Goal: Task Accomplishment & Management: Use online tool/utility

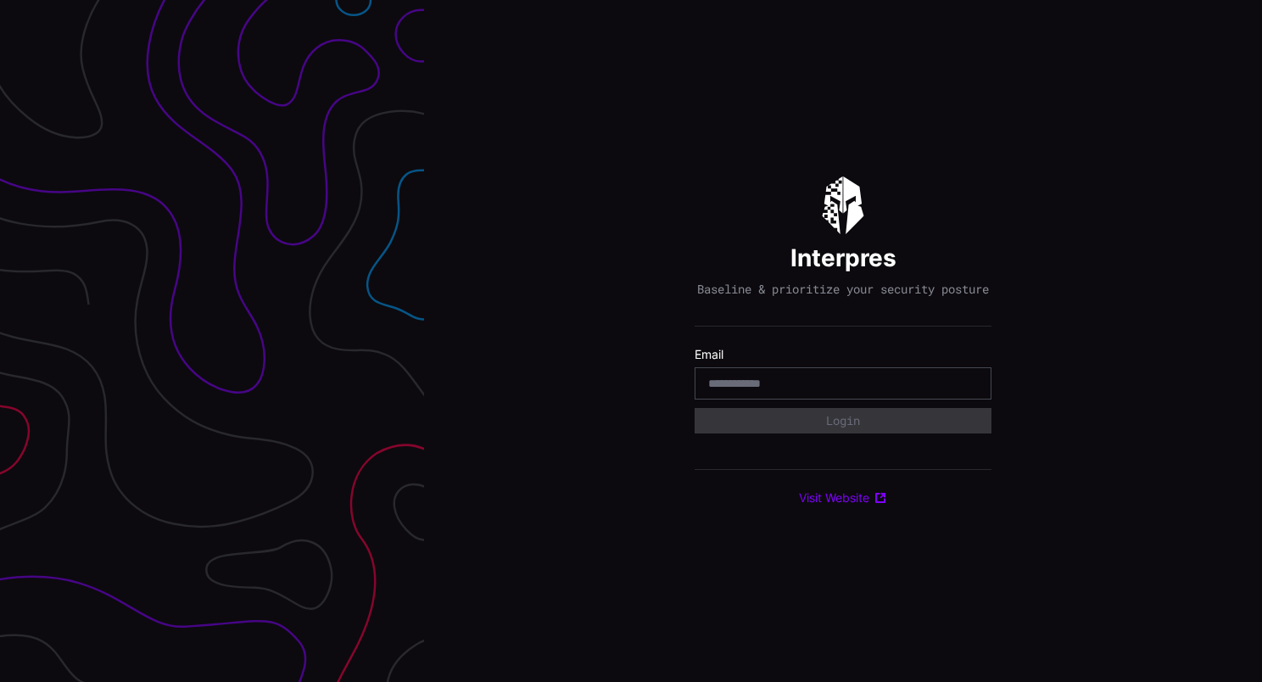
click at [753, 389] on input "email" at bounding box center [843, 383] width 270 height 15
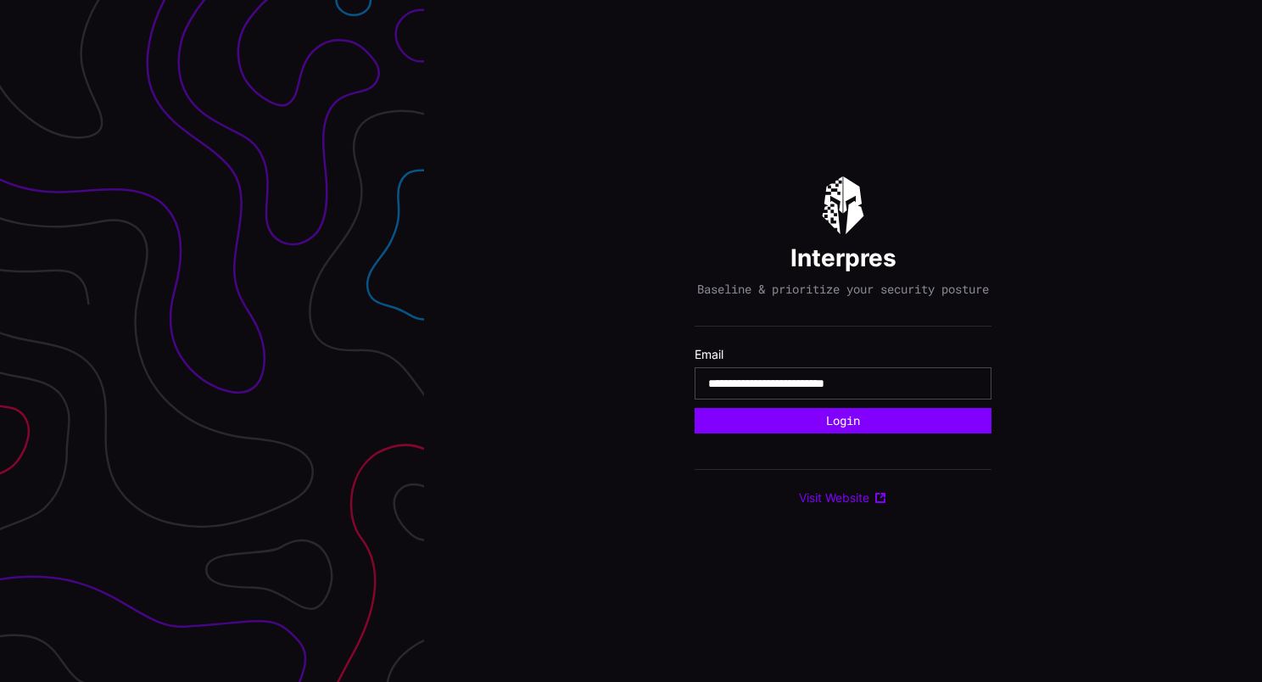
type input "**********"
click at [695, 408] on button "Login" at bounding box center [843, 420] width 297 height 25
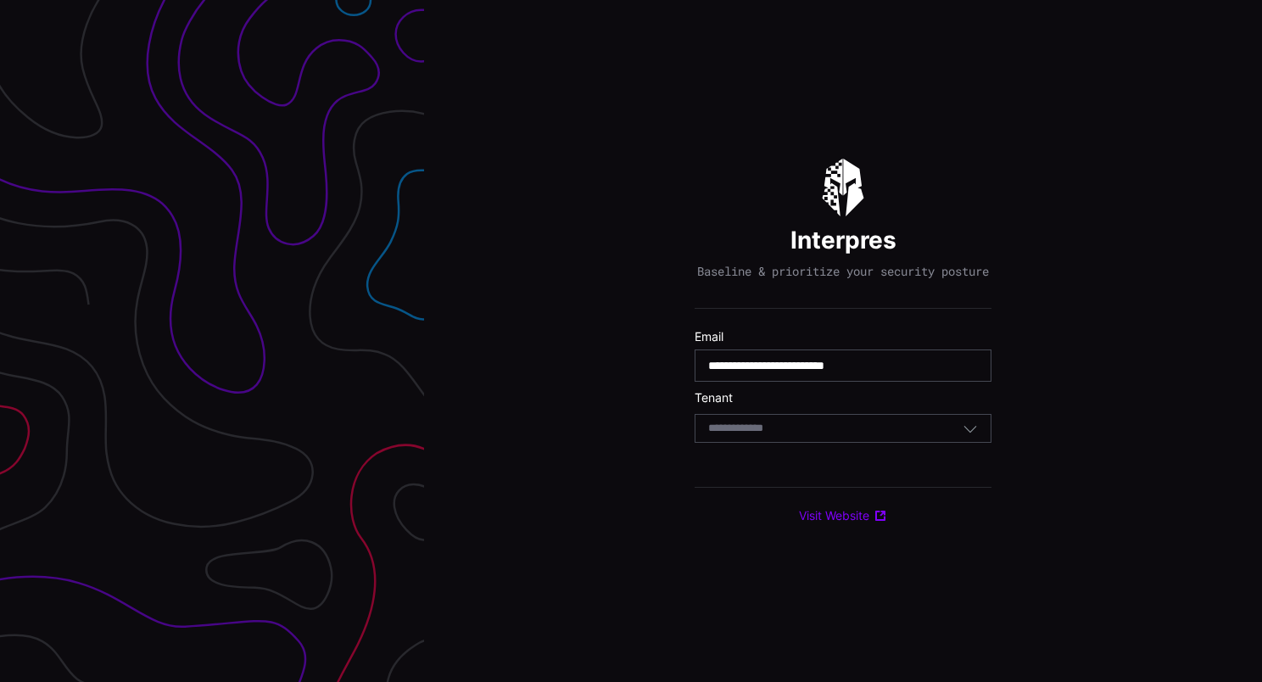
click at [792, 436] on input at bounding box center [751, 429] width 87 height 14
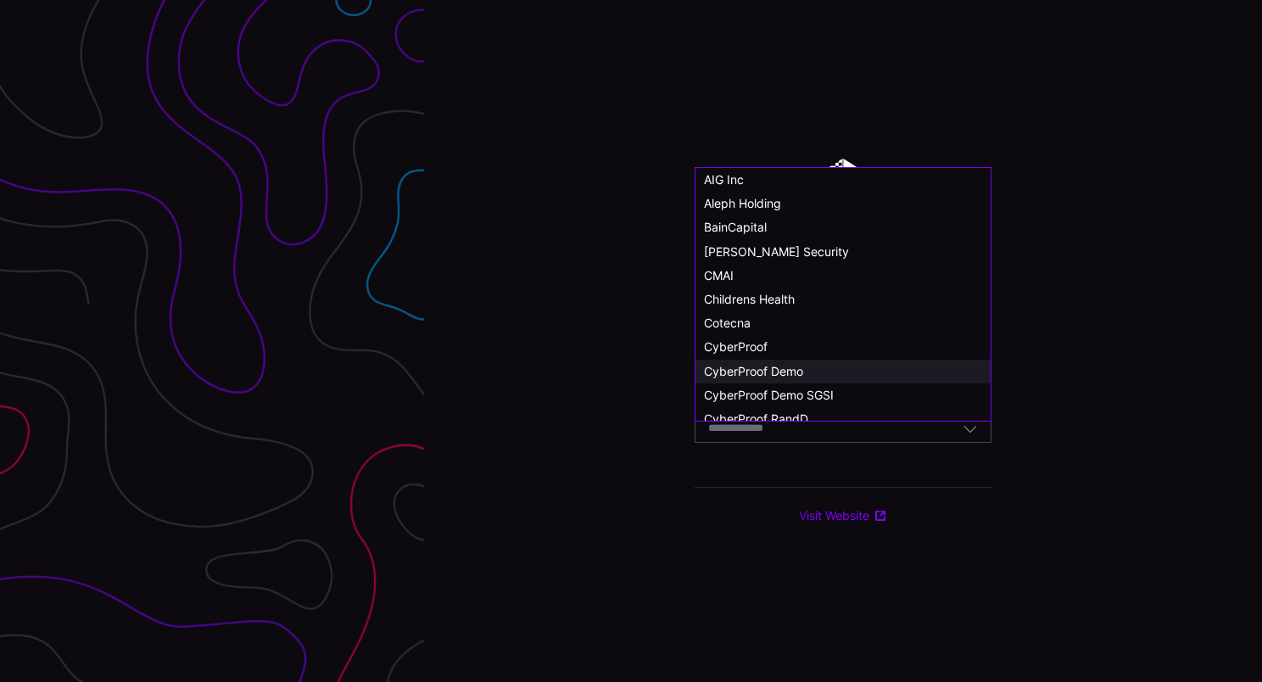
click at [794, 367] on span "CyberProof Demo" at bounding box center [753, 371] width 99 height 14
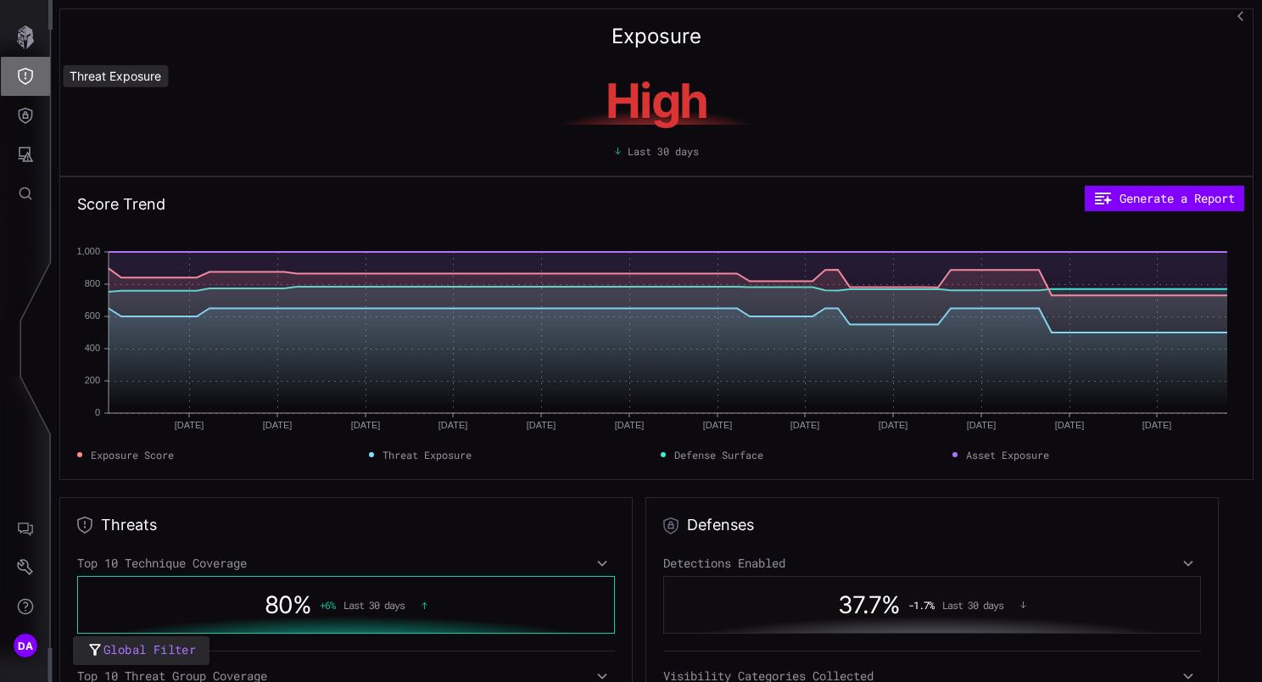
click at [31, 75] on icon "Threat Exposure" at bounding box center [25, 76] width 17 height 17
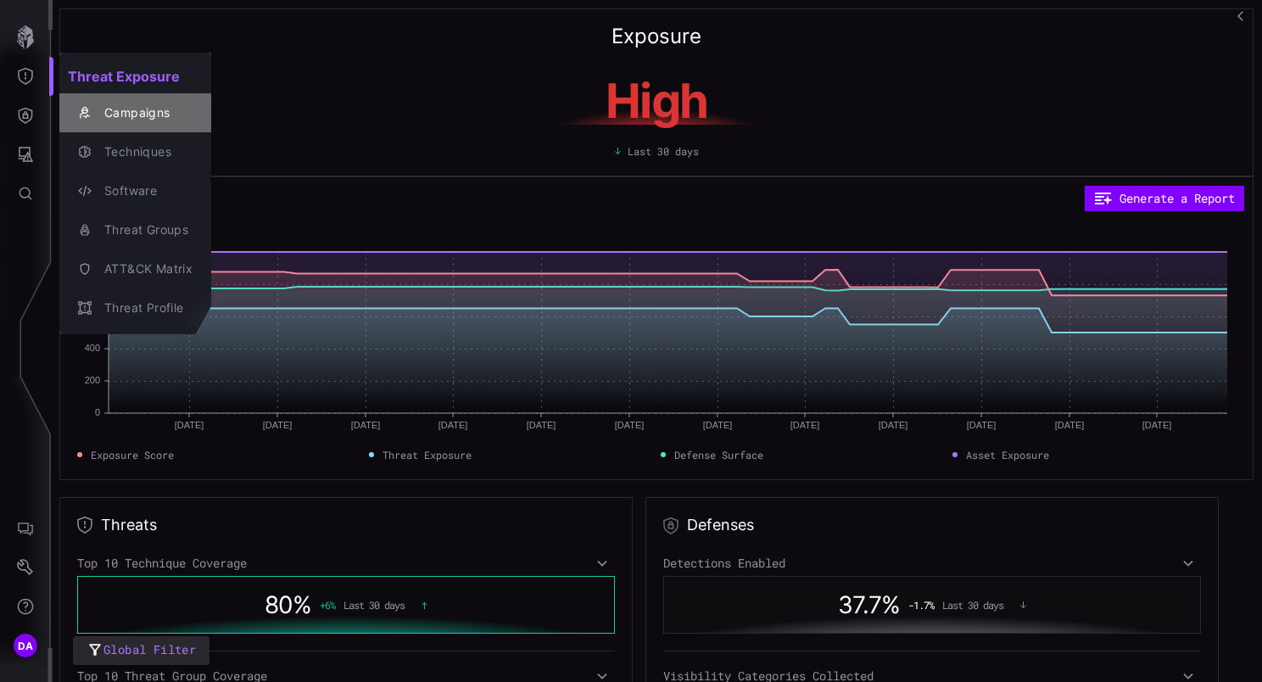
click at [149, 106] on div "Campaigns" at bounding box center [144, 113] width 97 height 21
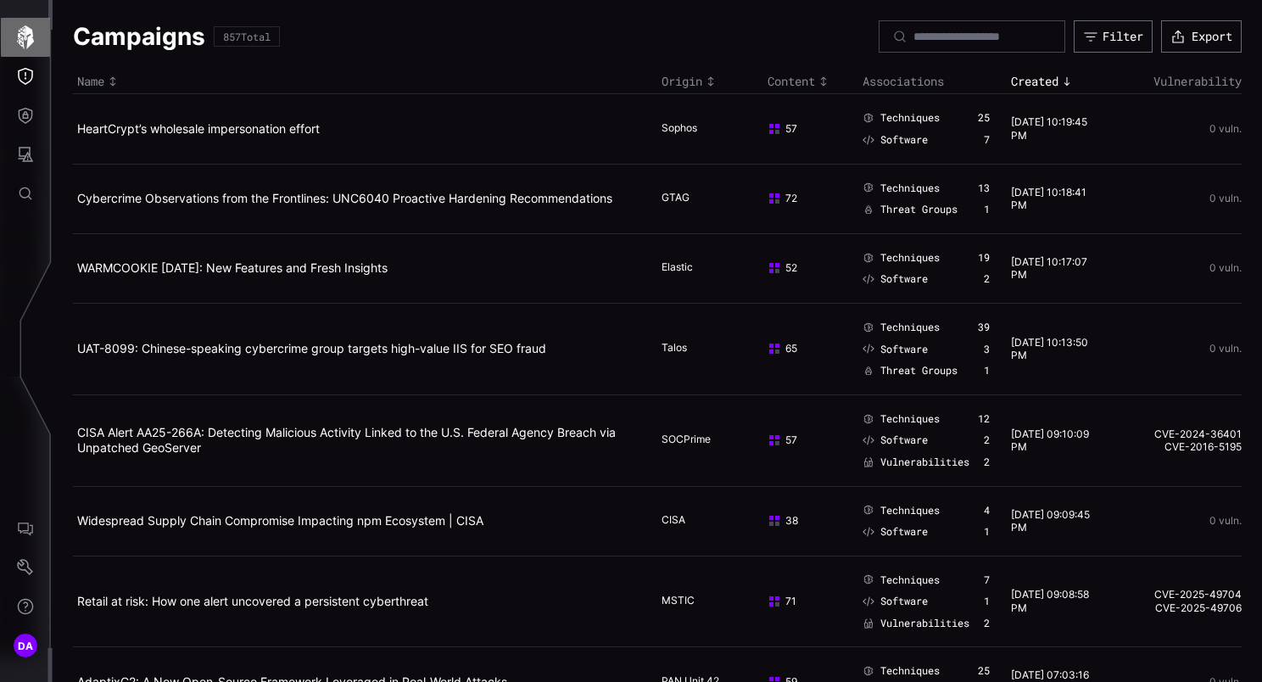
click at [35, 41] on icon "button" at bounding box center [26, 37] width 24 height 24
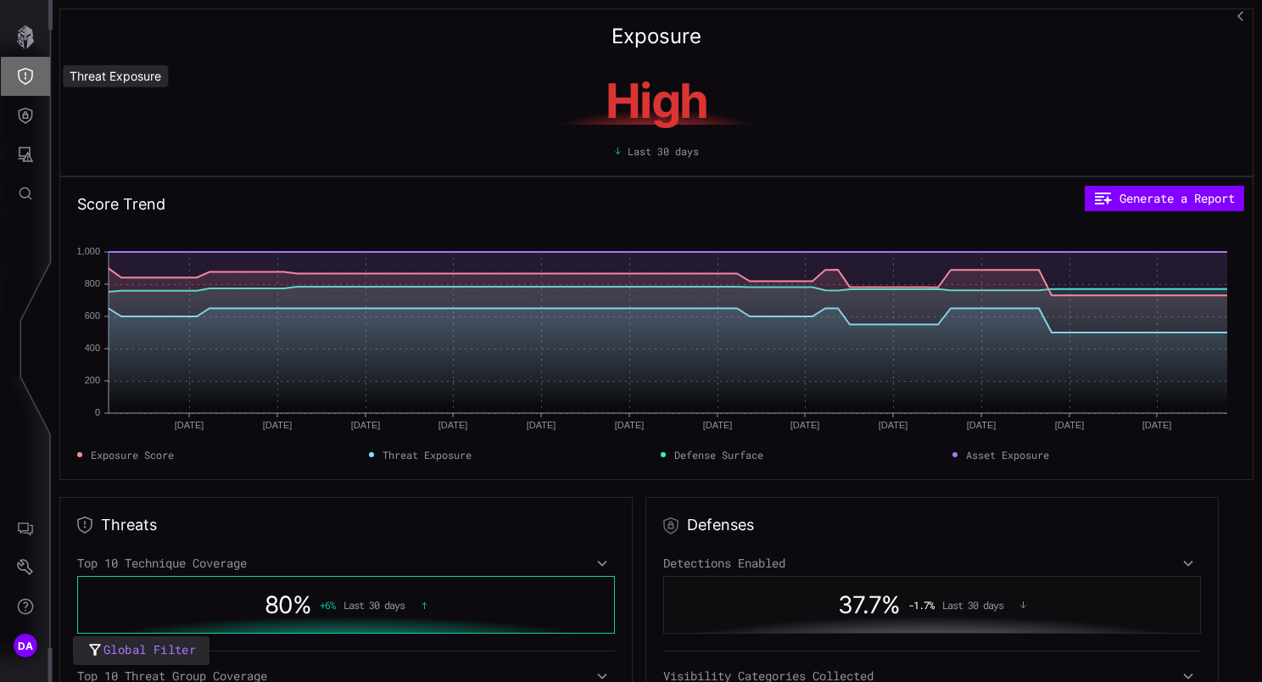
click at [20, 75] on icon "Threat Exposure" at bounding box center [25, 76] width 17 height 17
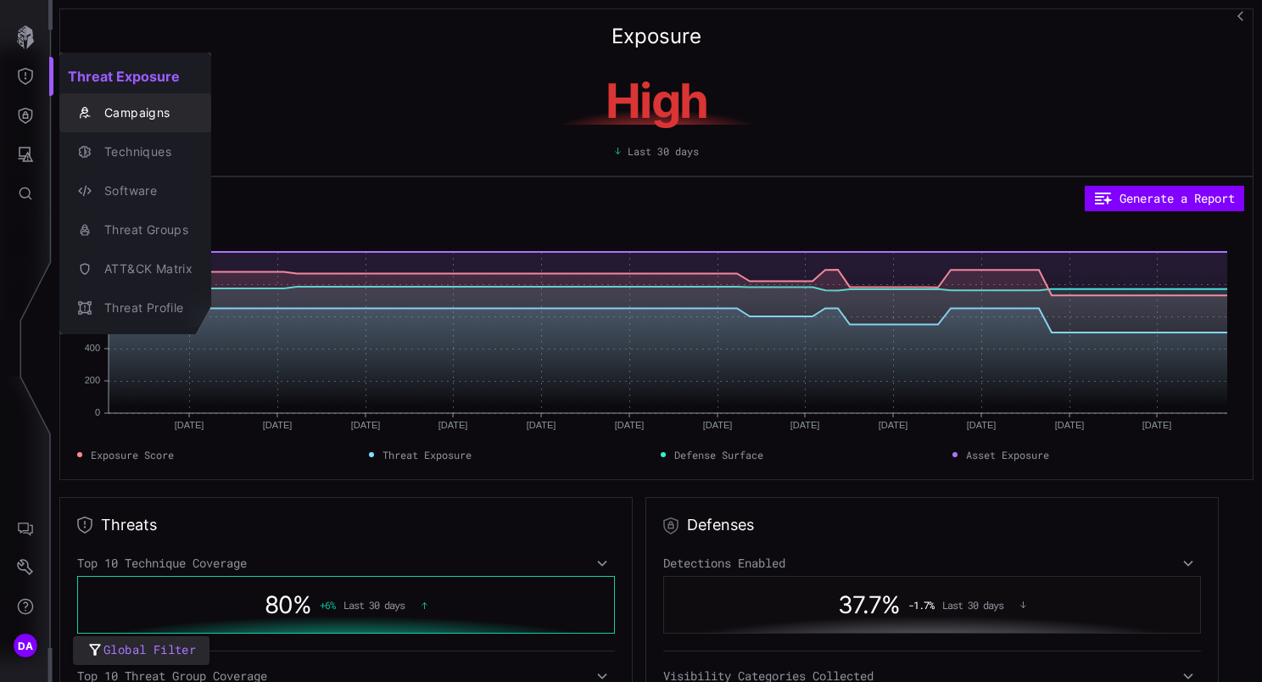
click at [113, 112] on div "Campaigns" at bounding box center [144, 113] width 97 height 21
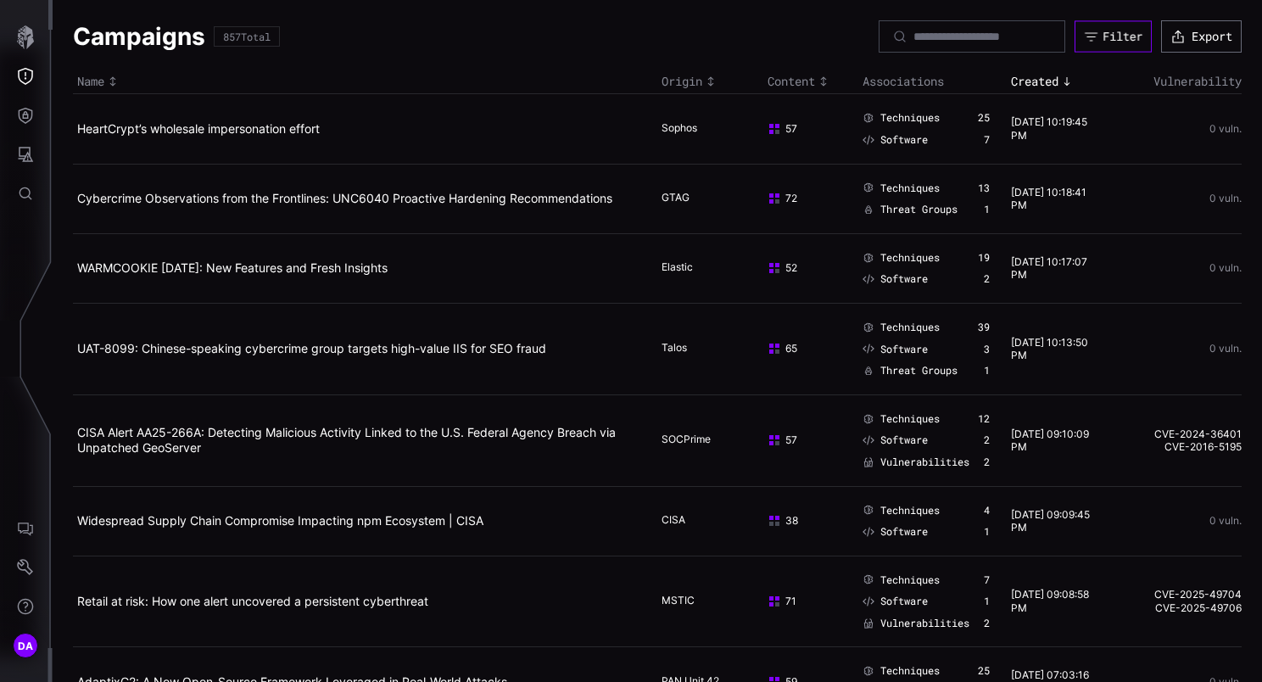
click at [1103, 40] on div "Filter" at bounding box center [1123, 36] width 40 height 15
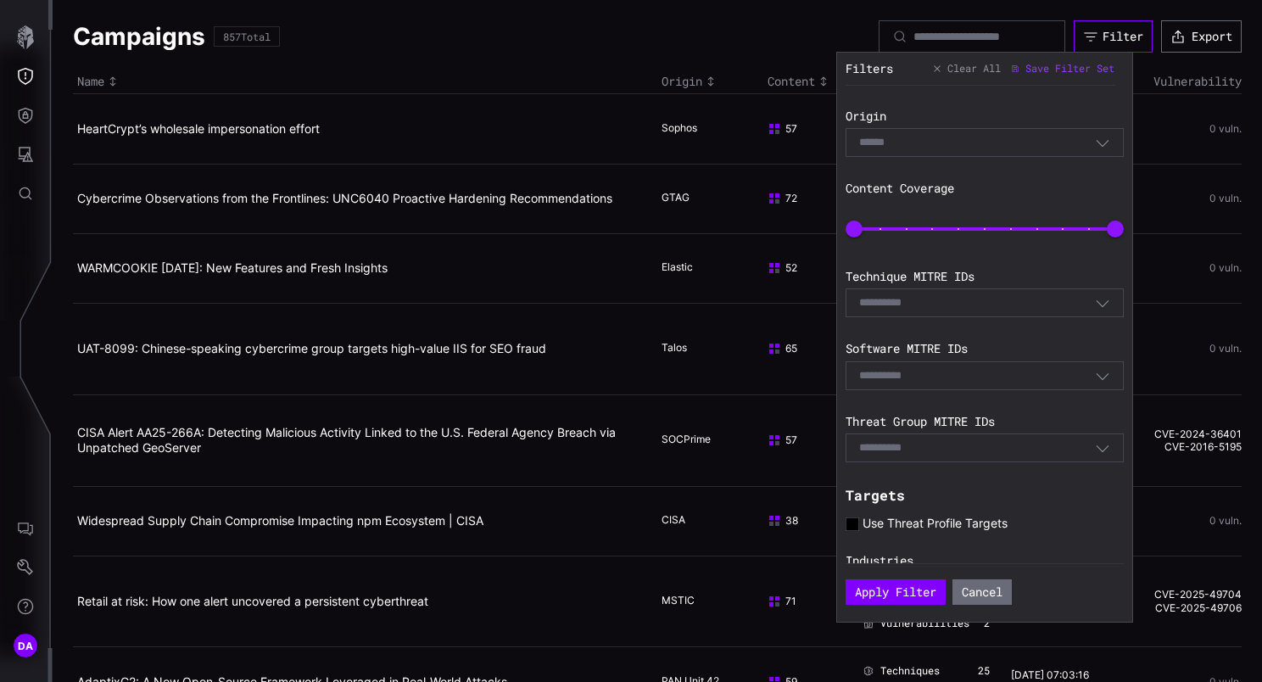
scroll to position [271, 0]
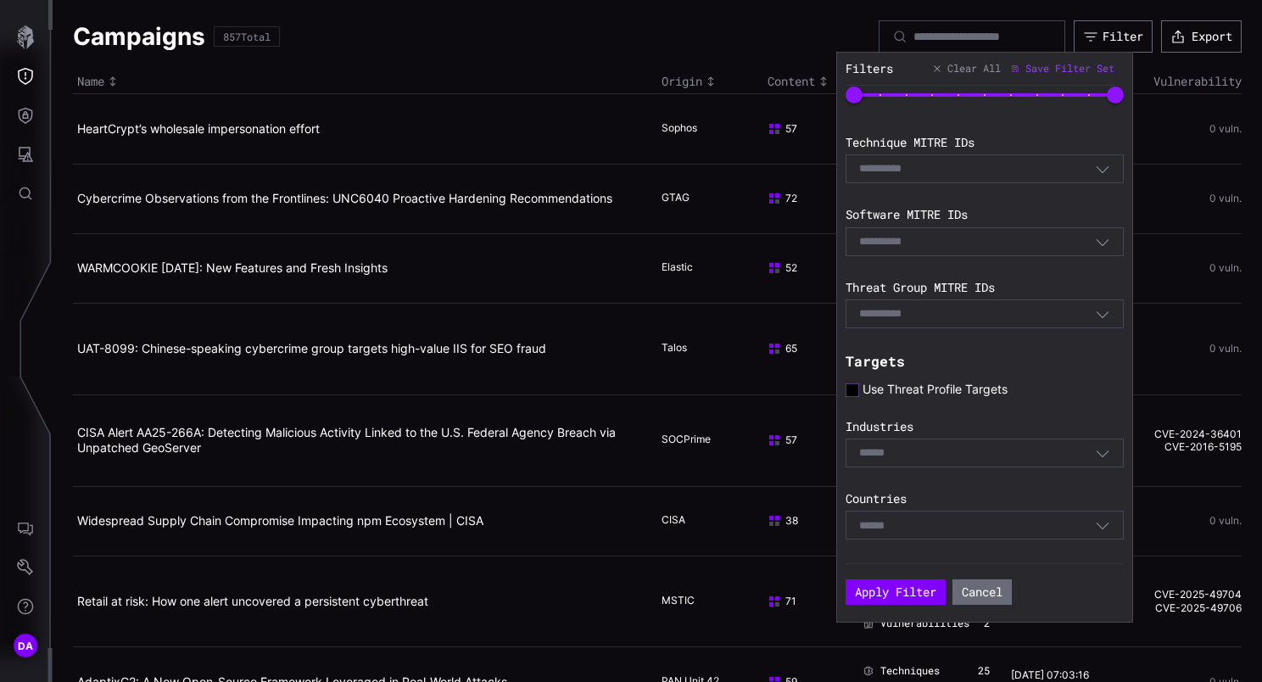
click at [856, 393] on icon at bounding box center [853, 390] width 14 height 14
click at [906, 591] on button "Apply Filter" at bounding box center [896, 591] width 100 height 25
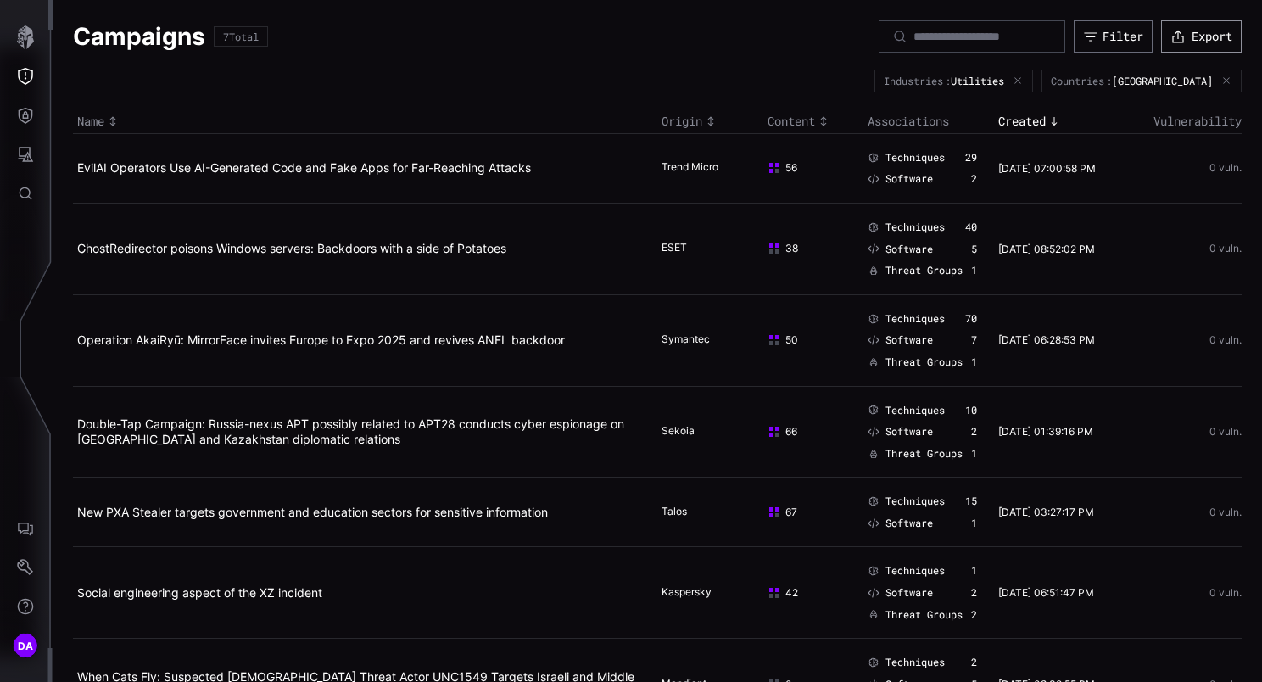
click at [1191, 41] on button "Export" at bounding box center [1201, 36] width 81 height 32
click at [31, 149] on icon "Attack Surface" at bounding box center [25, 154] width 17 height 17
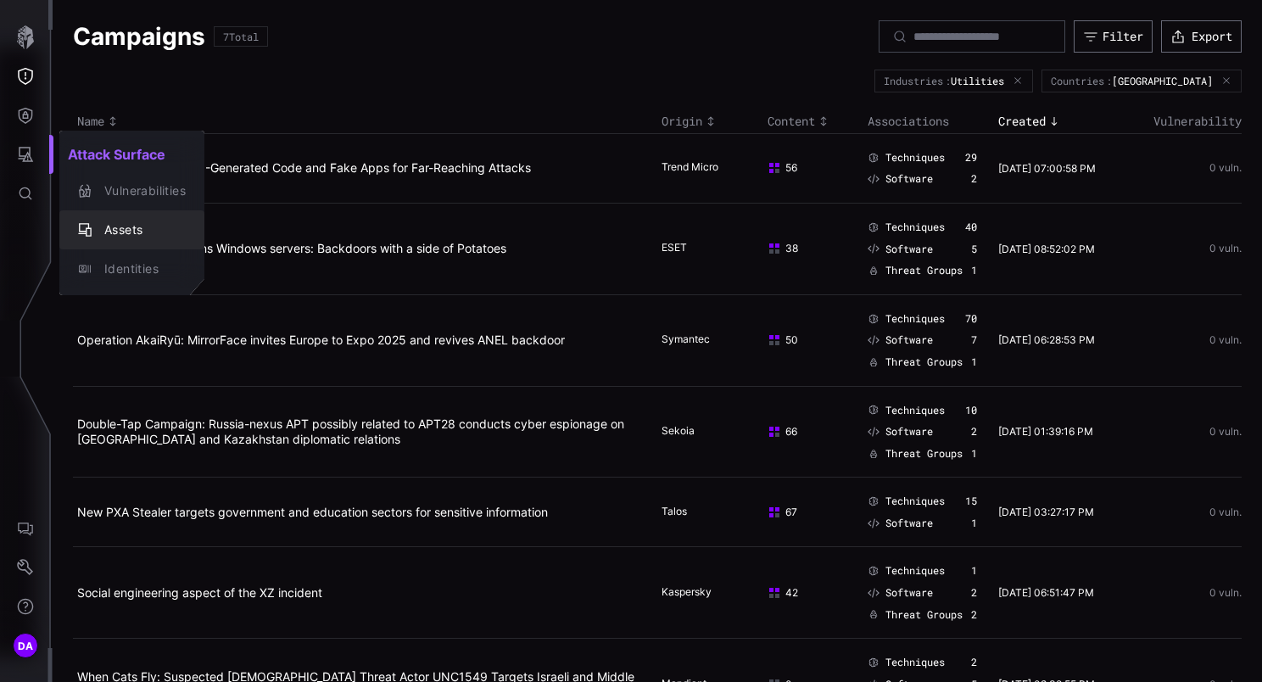
click at [133, 234] on div "Assets" at bounding box center [141, 230] width 90 height 21
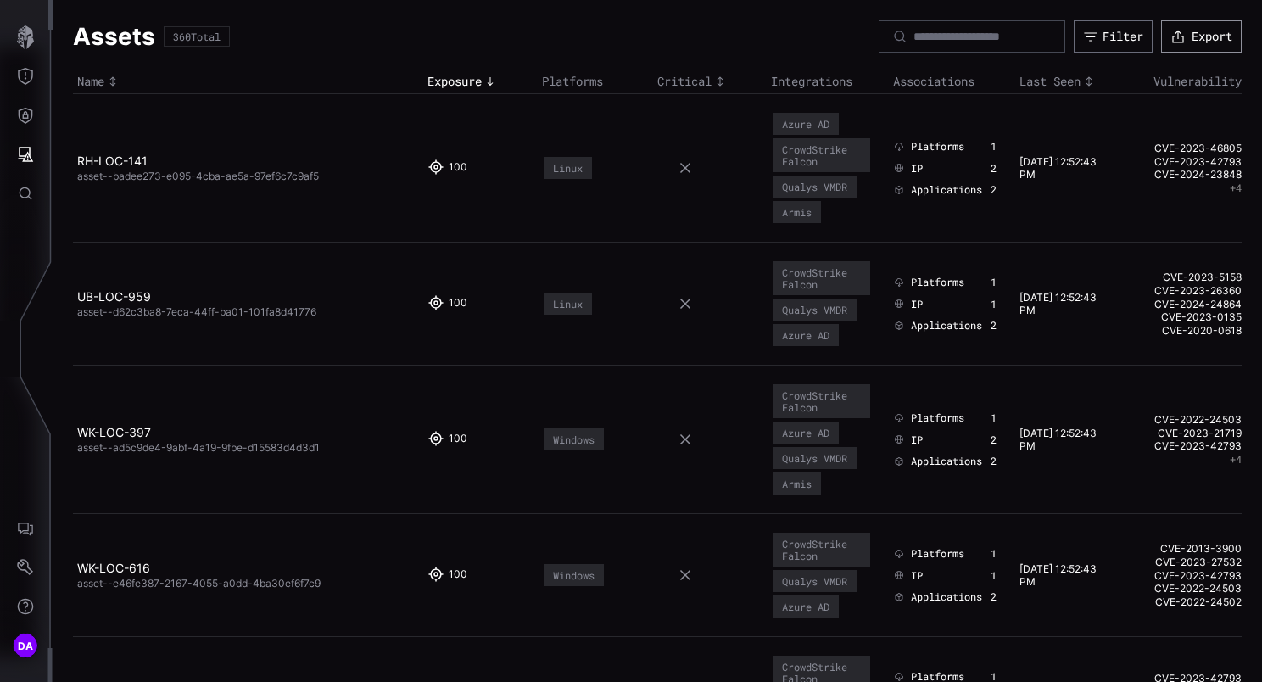
click at [1173, 35] on div "button" at bounding box center [1181, 36] width 21 height 15
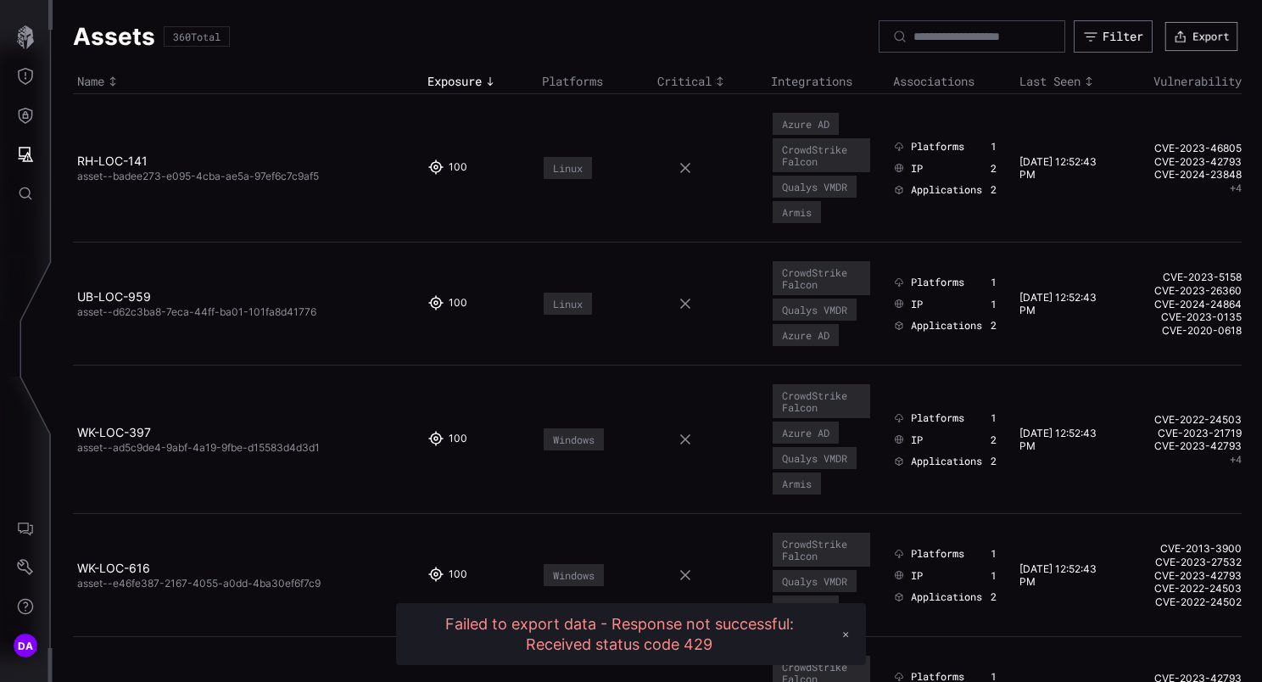
click at [1202, 35] on button "Export" at bounding box center [1202, 36] width 73 height 29
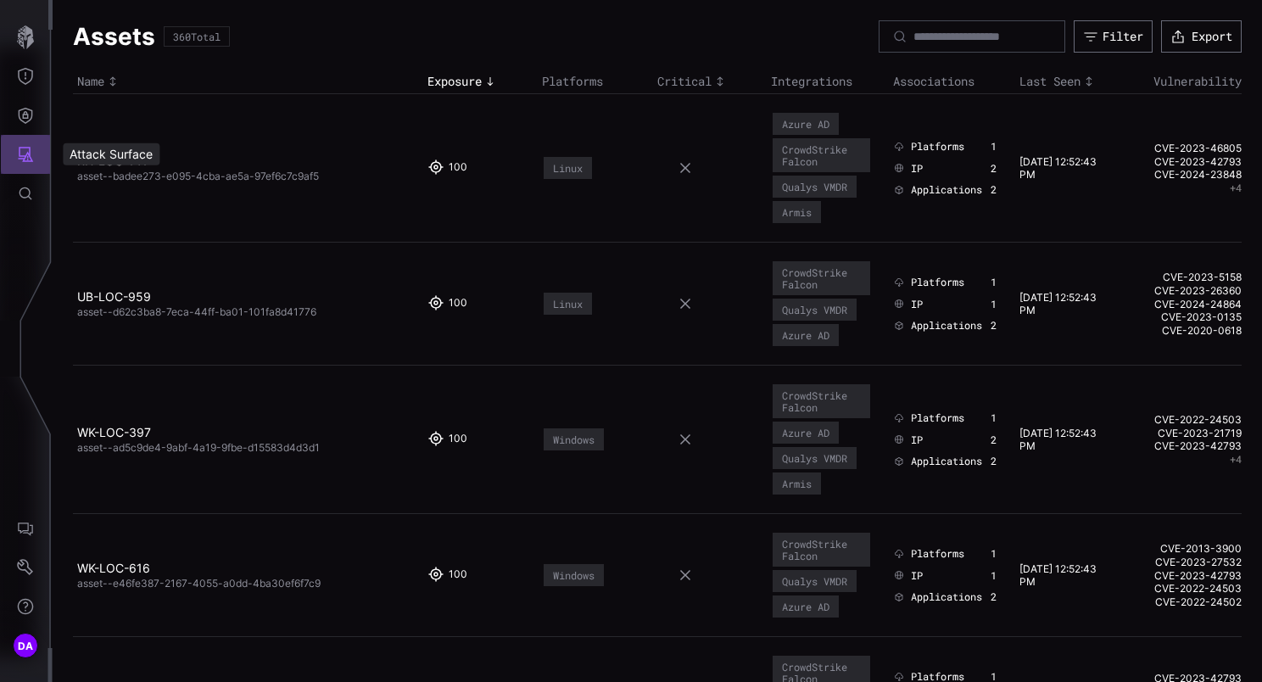
click at [24, 154] on icon "Attack Surface" at bounding box center [25, 154] width 17 height 17
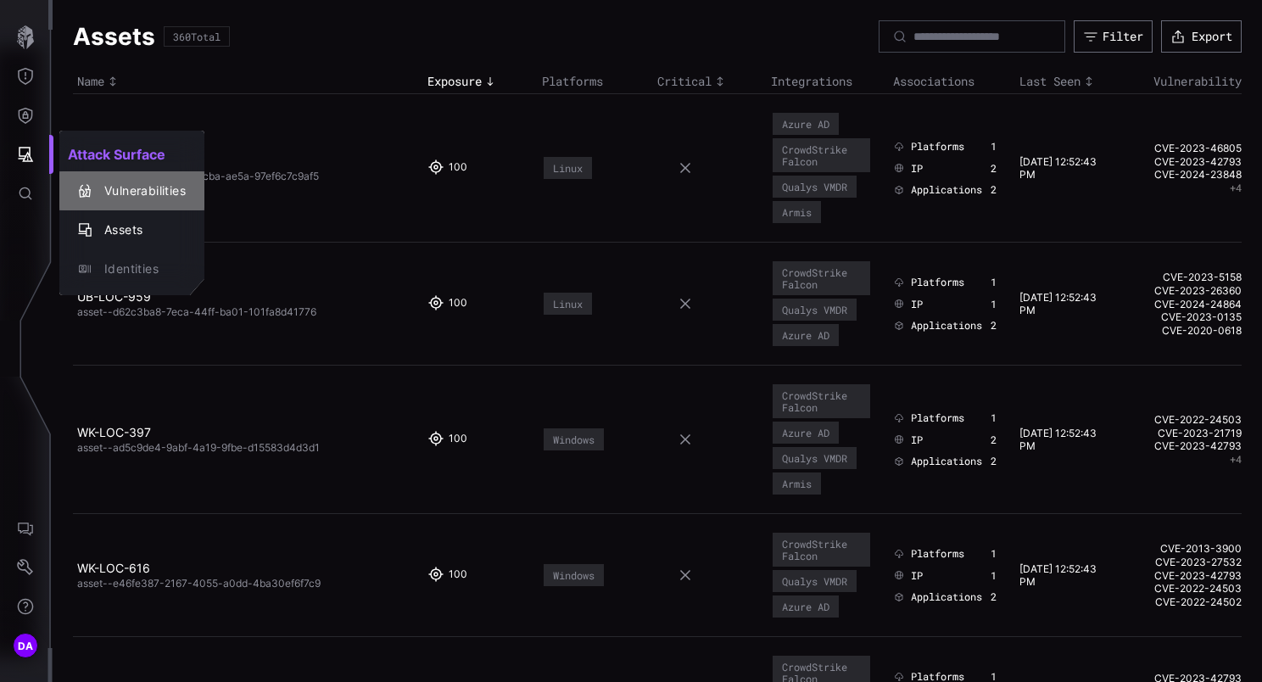
click at [160, 193] on div "Vulnerabilities" at bounding box center [141, 191] width 90 height 21
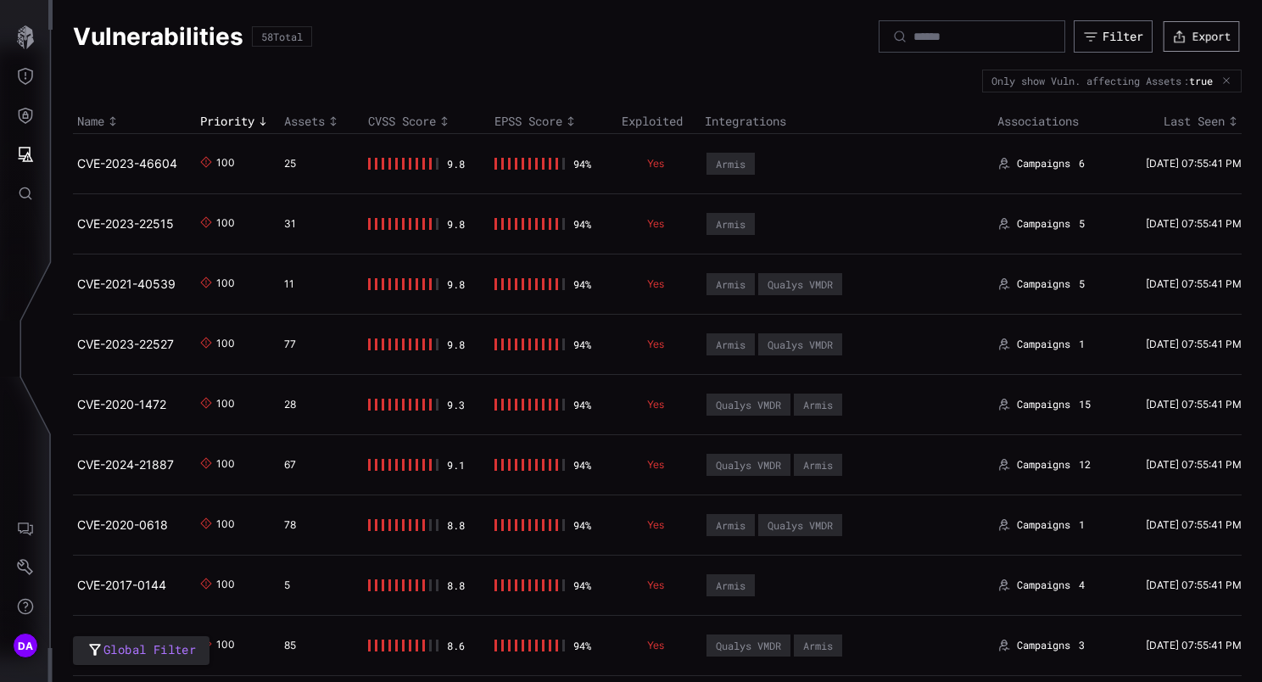
click at [1199, 34] on button "Export" at bounding box center [1202, 36] width 76 height 31
click at [24, 154] on icon "Attack Surface" at bounding box center [25, 154] width 17 height 17
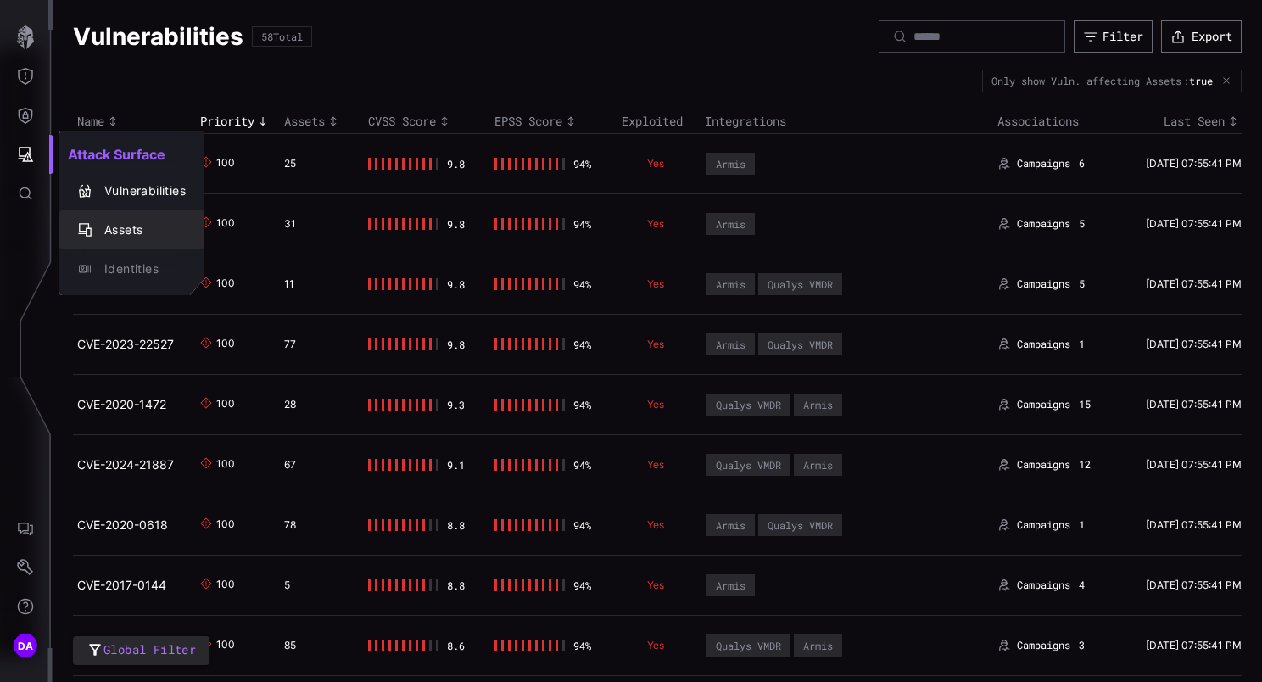
click at [141, 231] on div "Assets" at bounding box center [141, 230] width 90 height 21
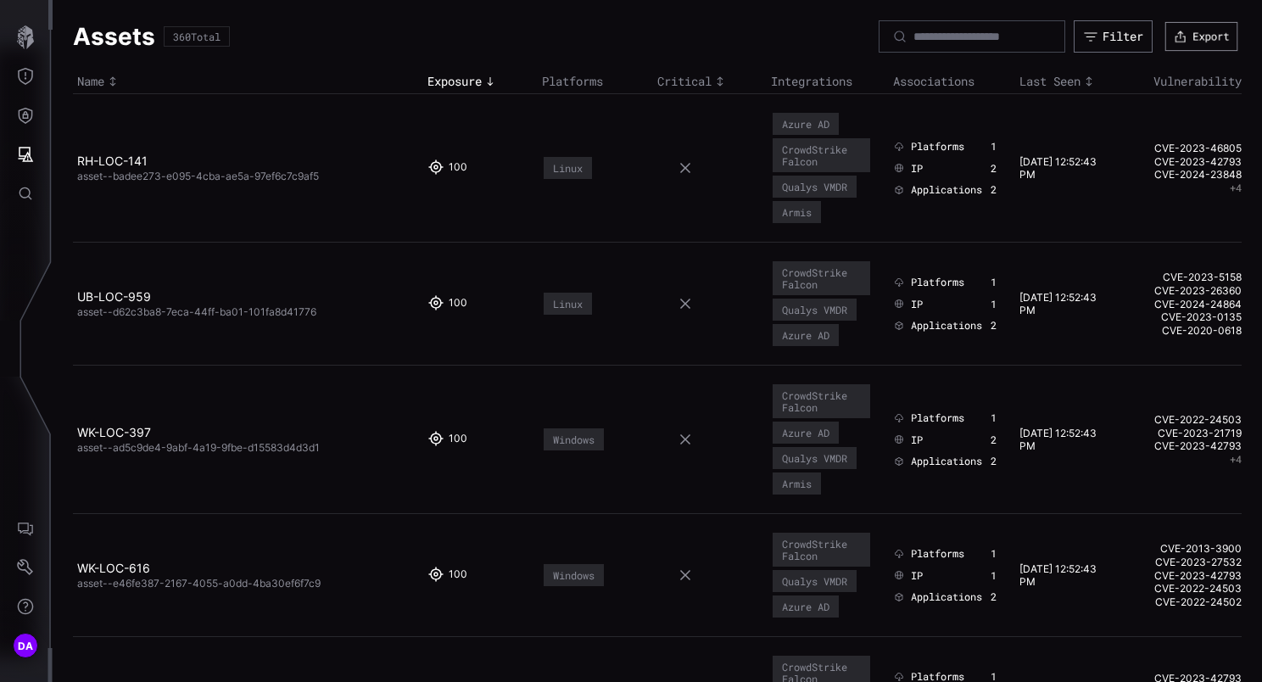
click at [1188, 36] on button "Export" at bounding box center [1202, 36] width 73 height 29
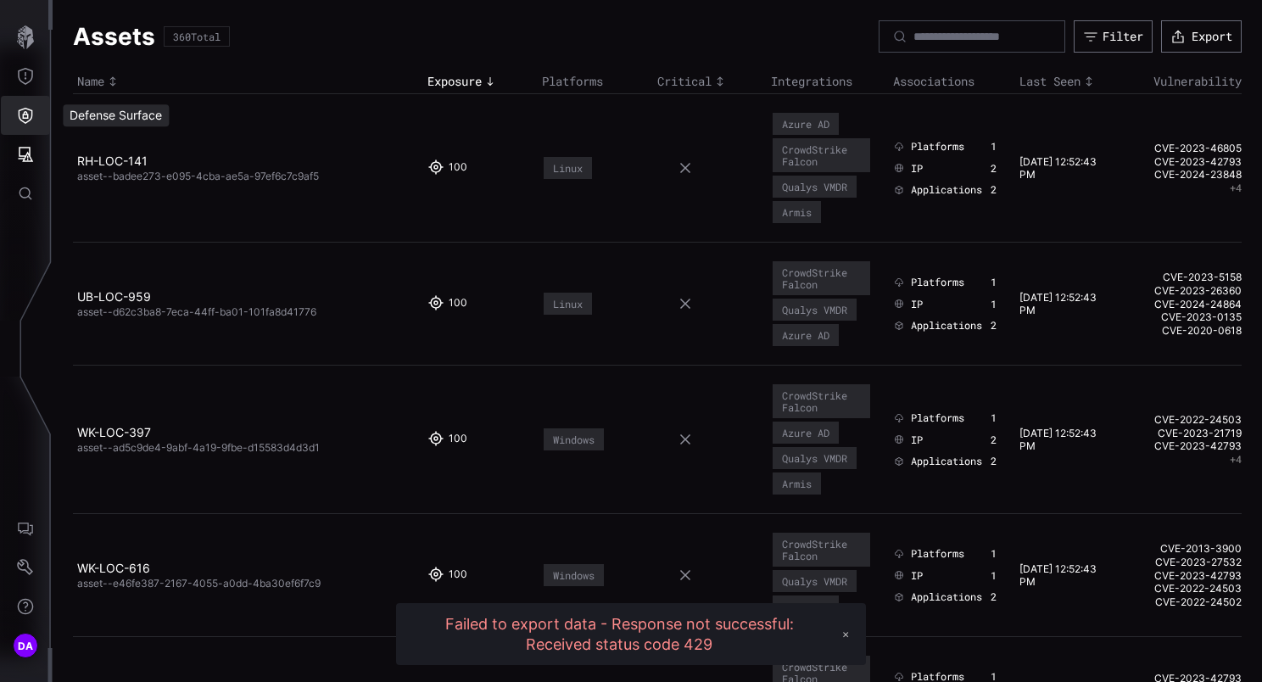
click at [25, 112] on icon "Defense Surface" at bounding box center [26, 116] width 14 height 16
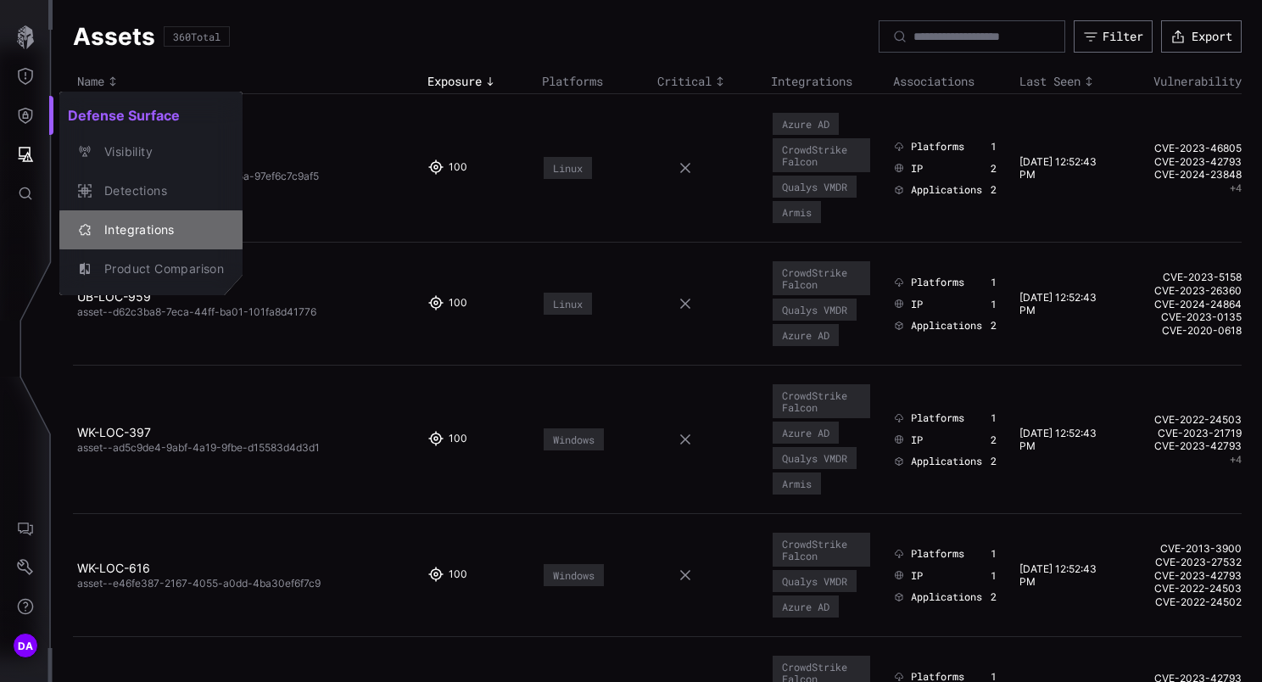
click at [169, 229] on div "Integrations" at bounding box center [160, 230] width 128 height 21
